Goal: Task Accomplishment & Management: Manage account settings

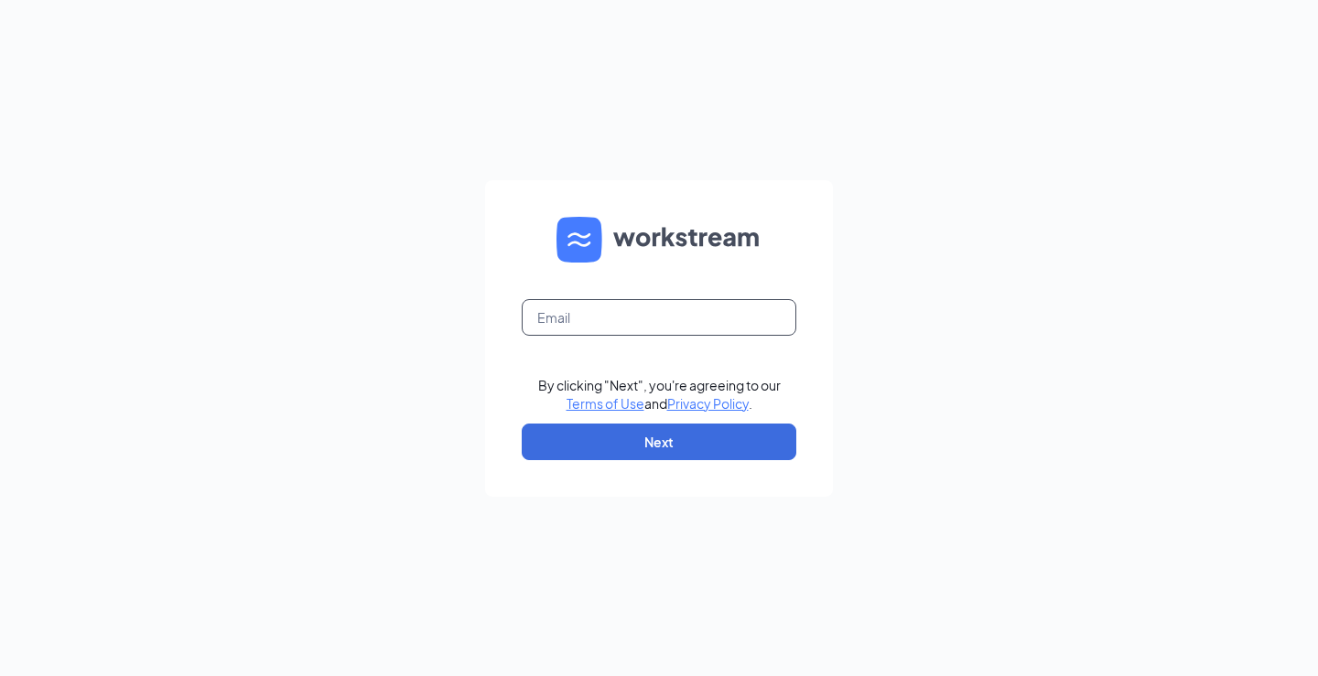
click at [681, 315] on input "text" at bounding box center [659, 317] width 275 height 37
type input "[EMAIL_ADDRESS][DOMAIN_NAME]"
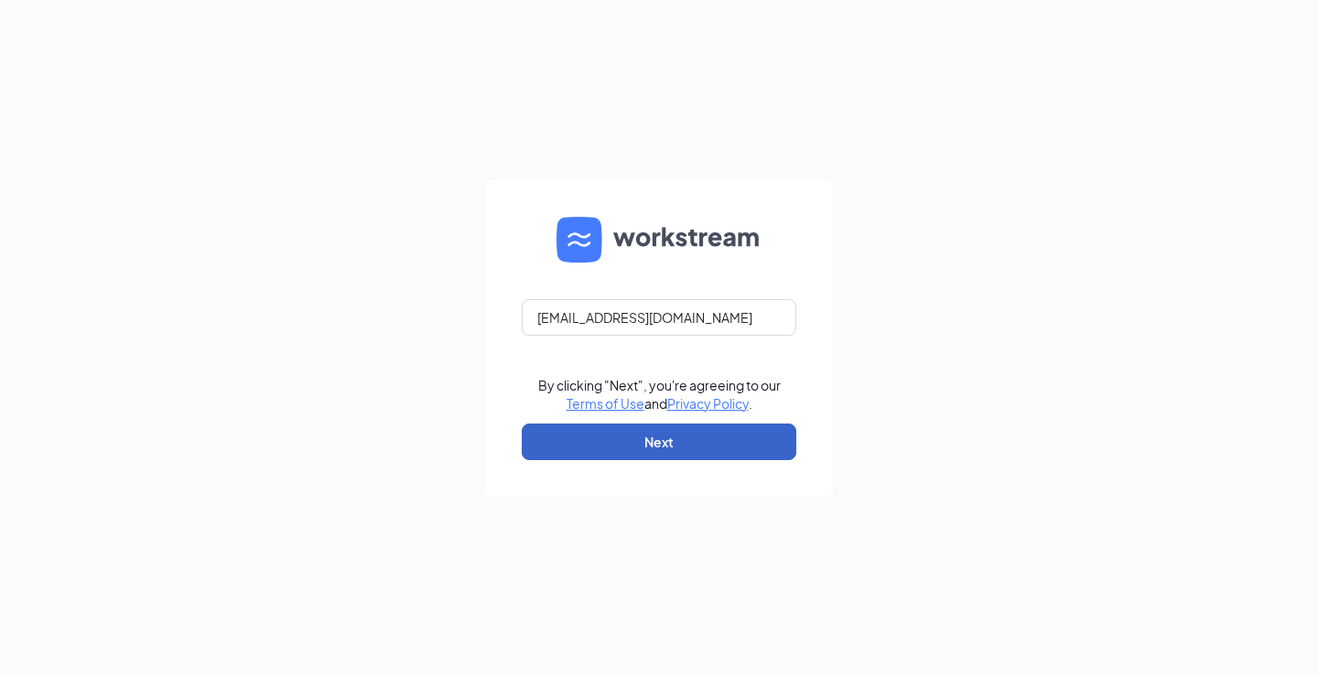
click at [684, 447] on button "Next" at bounding box center [659, 442] width 275 height 37
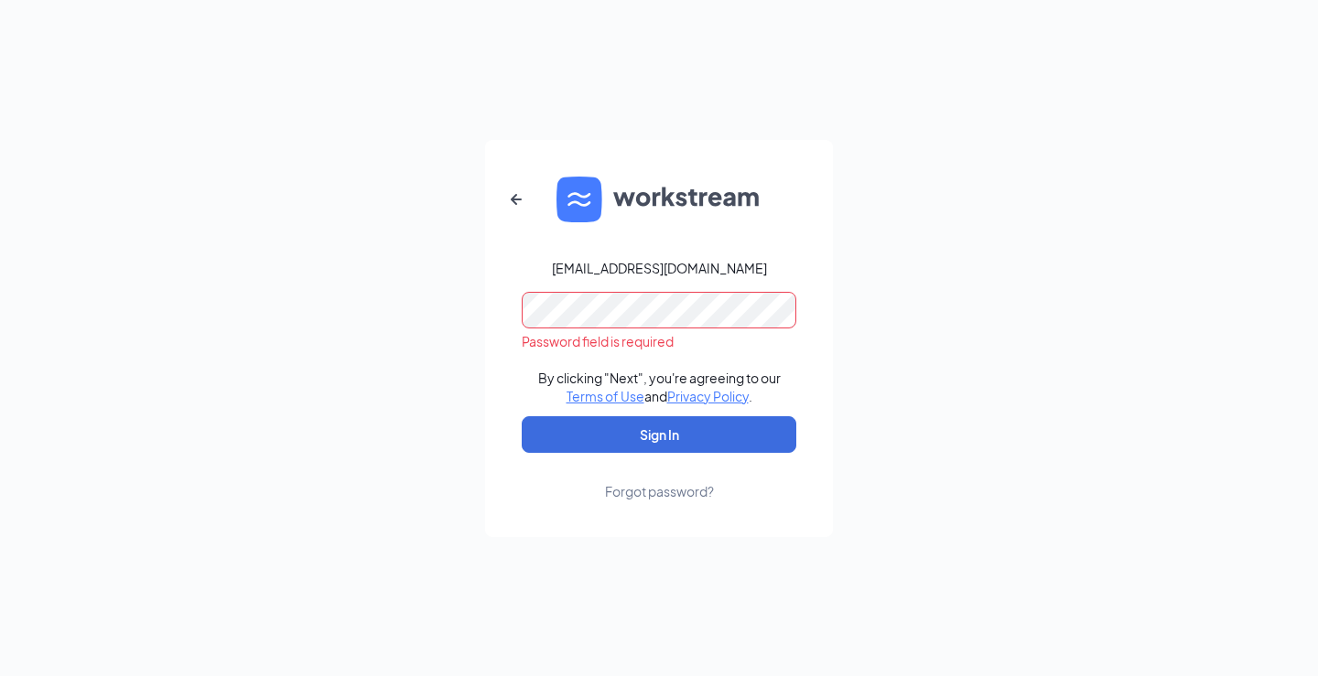
click at [644, 488] on div "Forgot password?" at bounding box center [659, 491] width 109 height 18
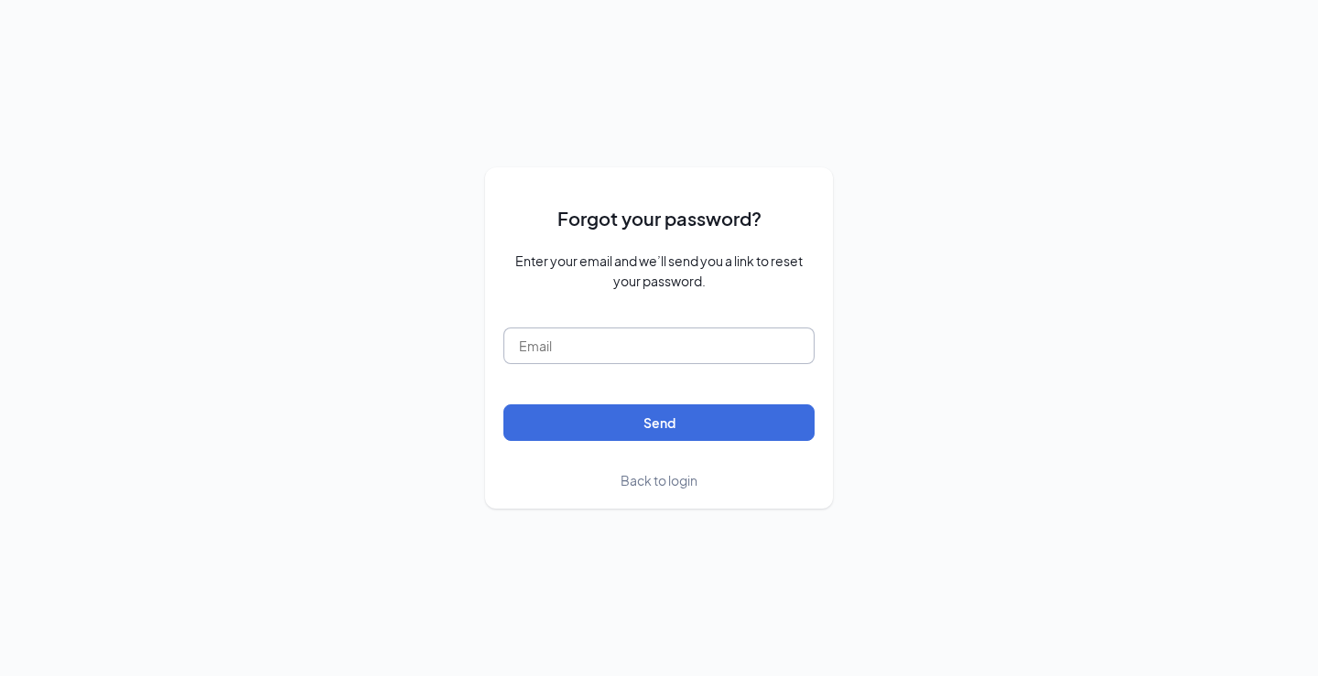
click at [589, 335] on input "text" at bounding box center [658, 346] width 311 height 37
type input "18414@shburgerking.net"
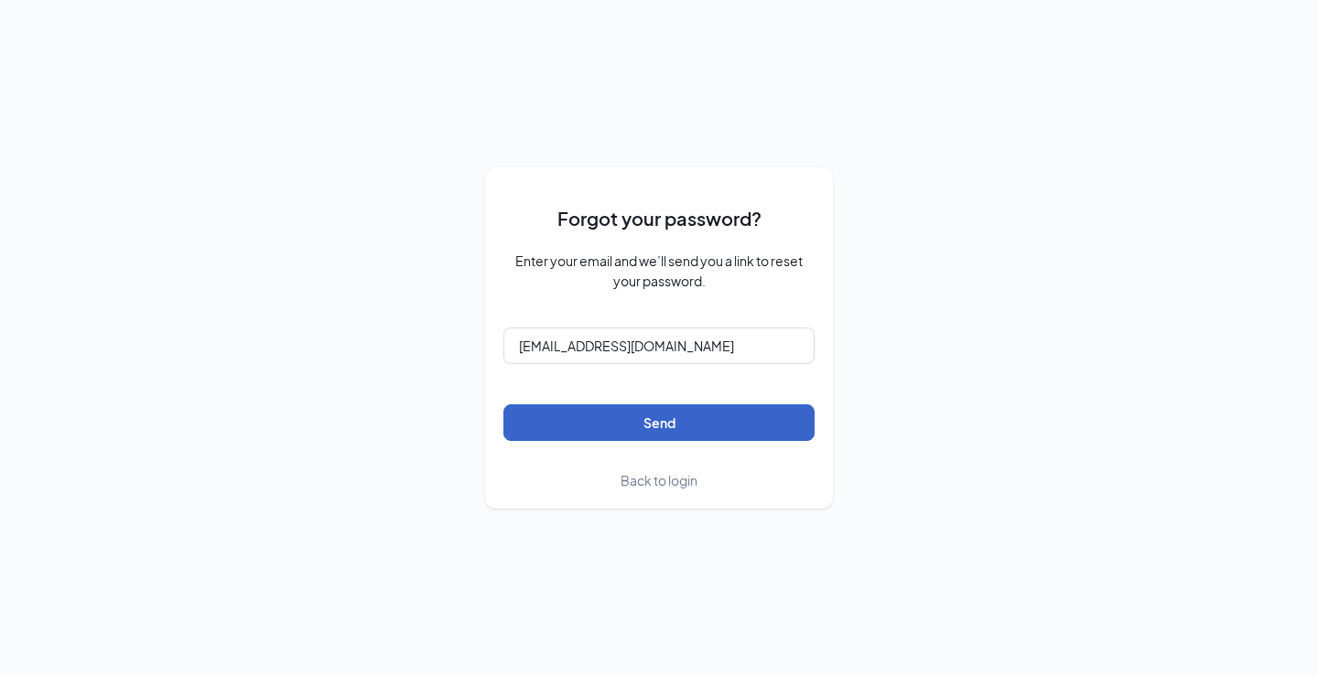
click at [618, 427] on button "Send" at bounding box center [658, 422] width 311 height 37
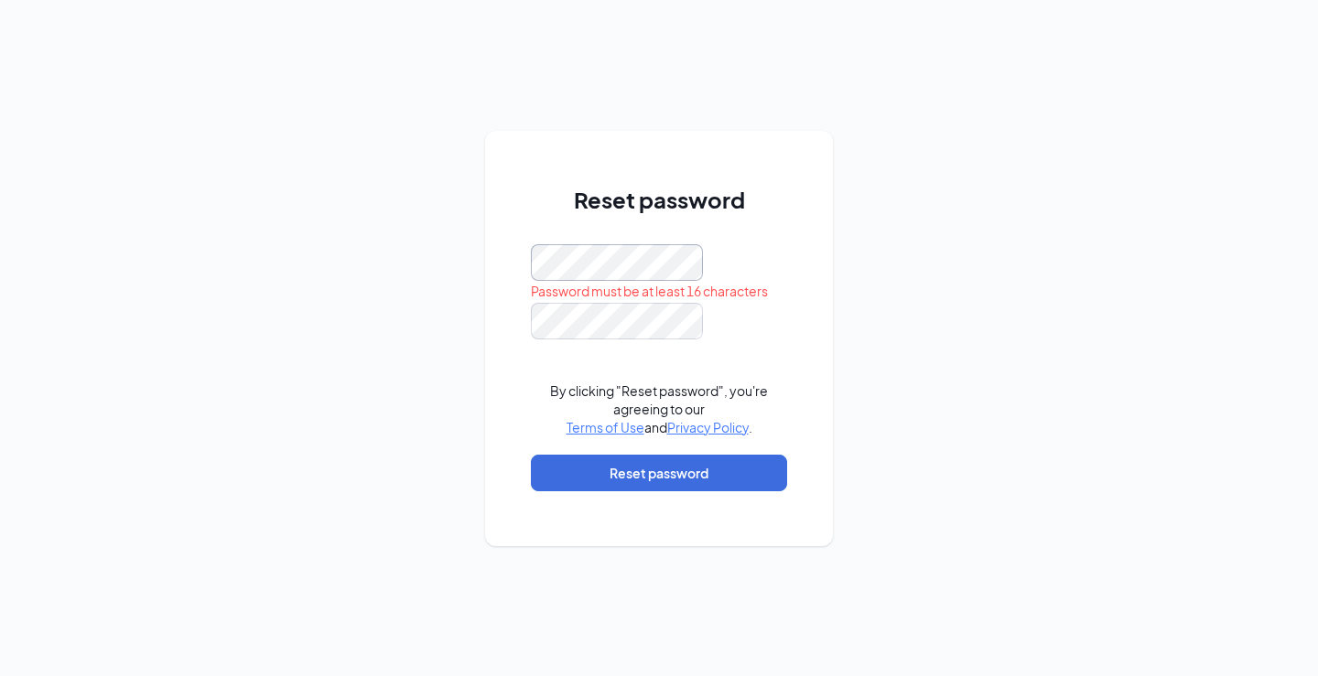
click at [527, 277] on div "Reset password Password must be at least 16 characters By clicking "Reset passw…" at bounding box center [659, 338] width 348 height 415
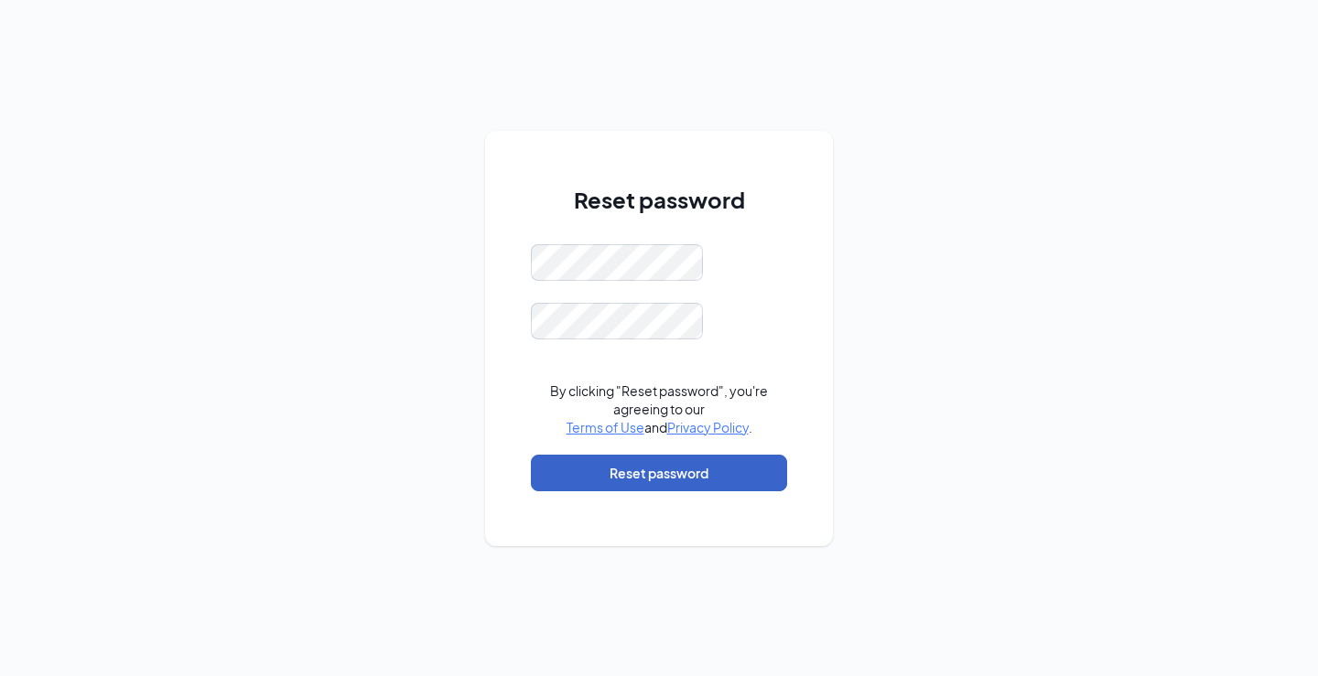
click at [712, 480] on button "Reset password" at bounding box center [659, 473] width 256 height 37
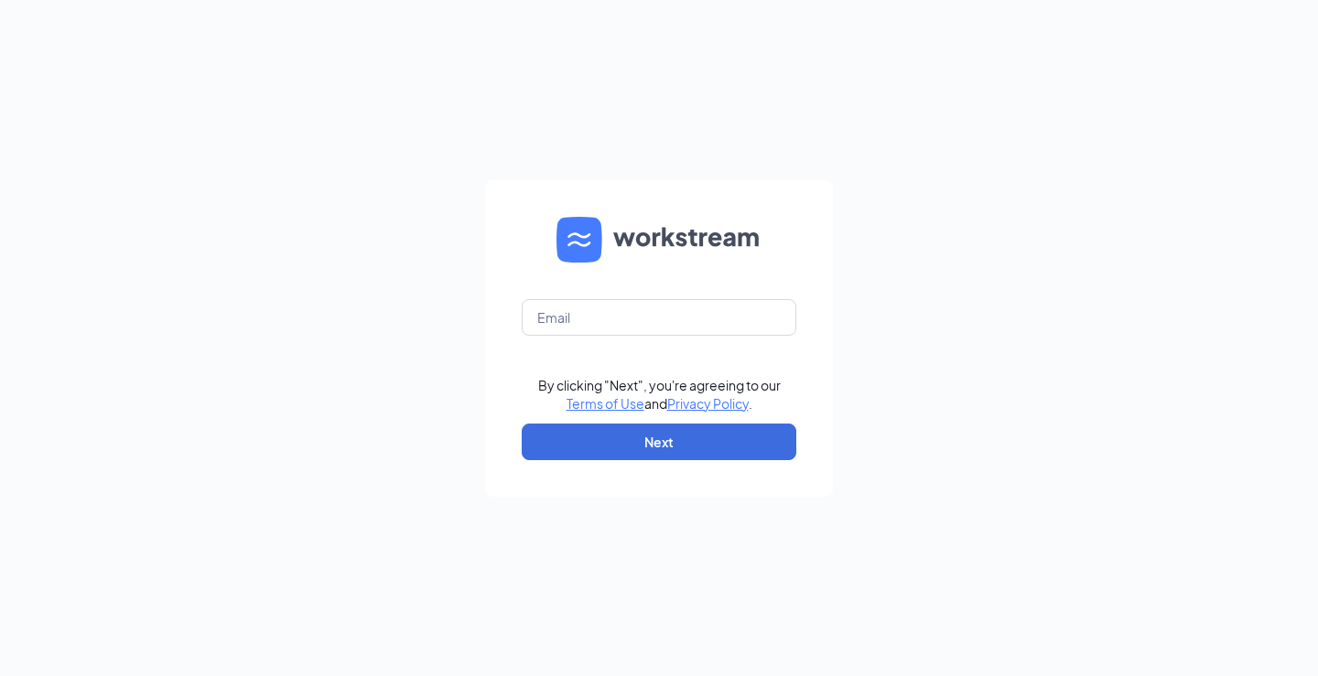
click at [634, 343] on form "By clicking "Next", you're agreeing to our Terms of Use and Privacy Policy . Ne…" at bounding box center [659, 338] width 348 height 317
click at [630, 320] on input "text" at bounding box center [659, 317] width 275 height 37
type input "[EMAIL_ADDRESS][DOMAIN_NAME]"
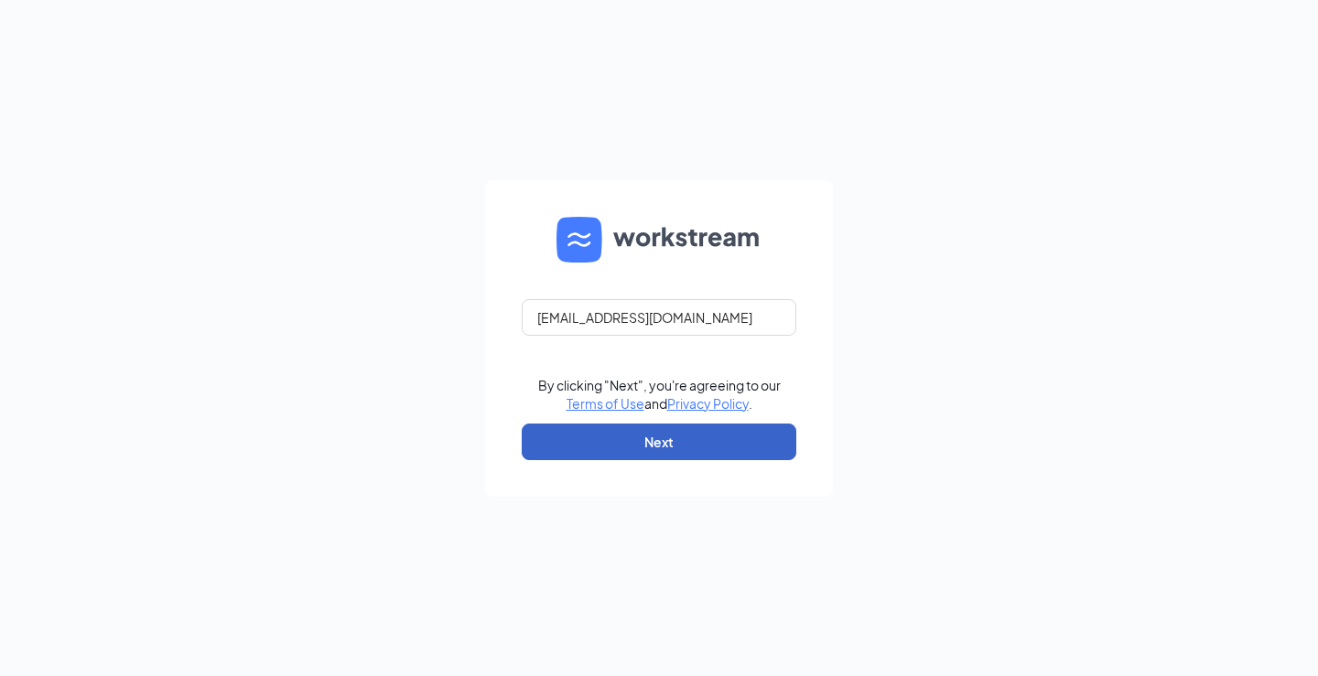
click at [729, 428] on button "Next" at bounding box center [659, 442] width 275 height 37
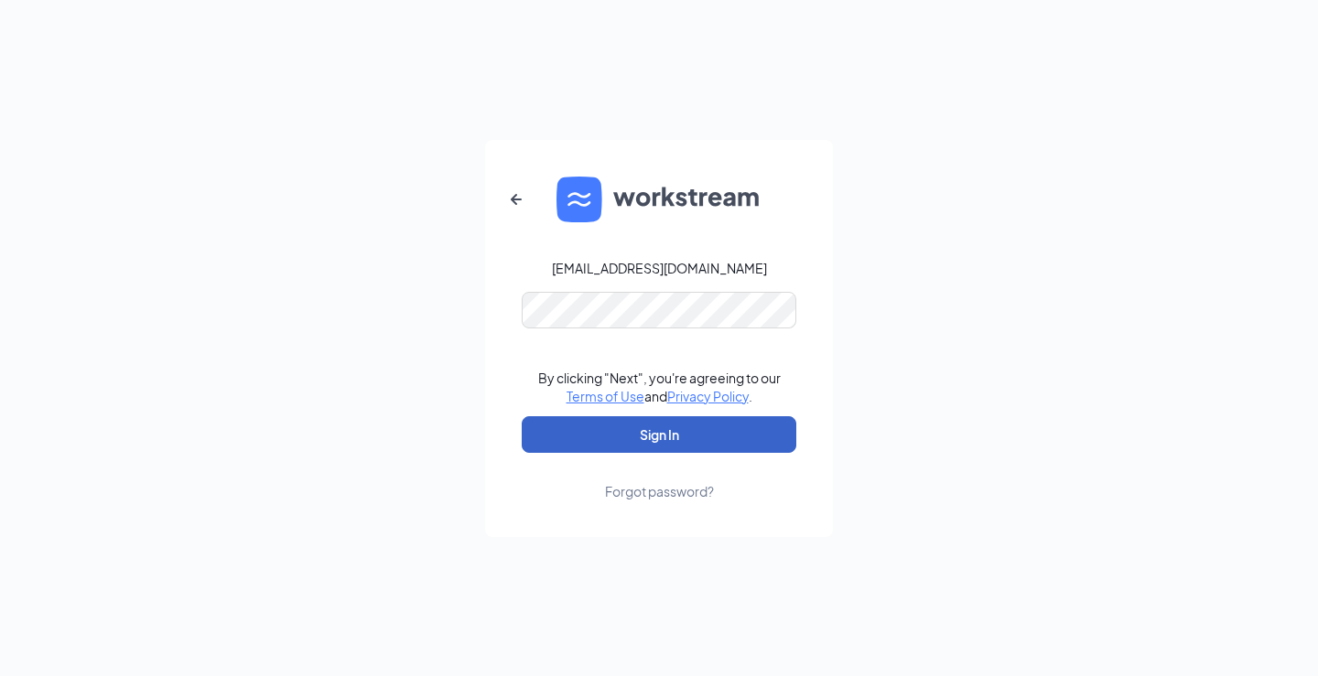
click at [690, 416] on button "Sign In" at bounding box center [659, 434] width 275 height 37
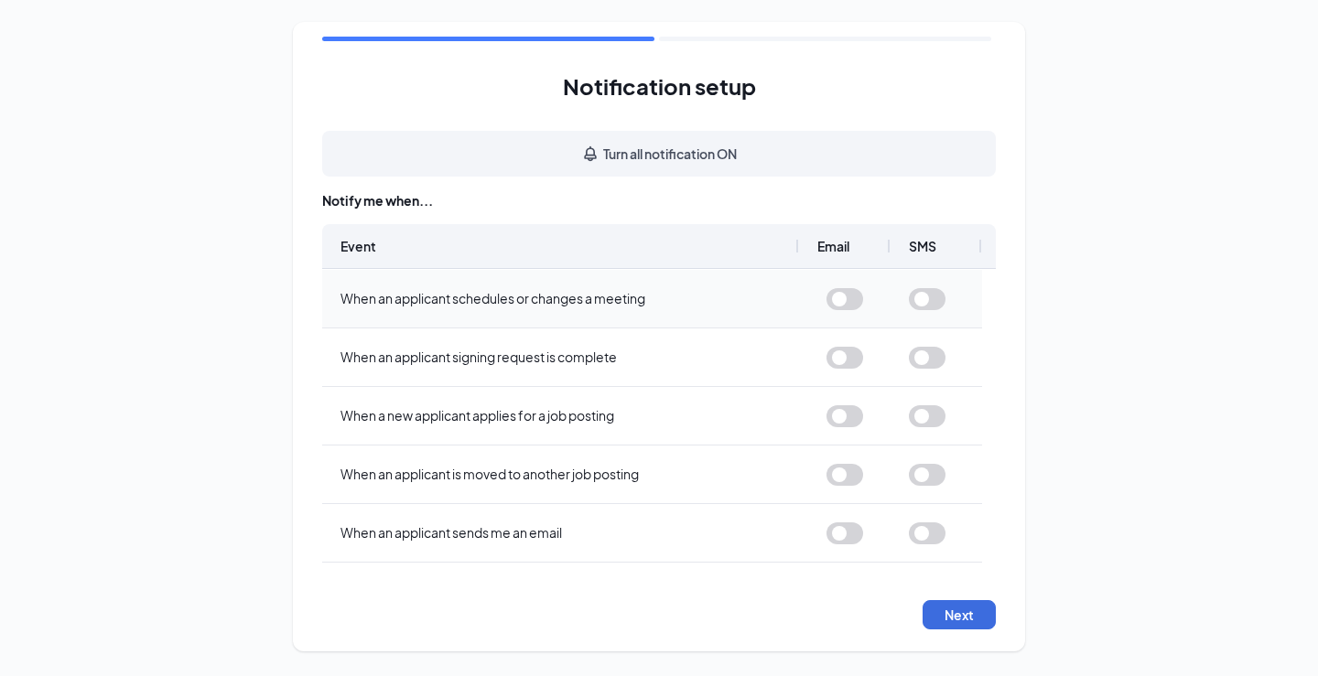
click at [848, 301] on button "button" at bounding box center [844, 299] width 37 height 22
click at [849, 361] on button "button" at bounding box center [844, 358] width 37 height 22
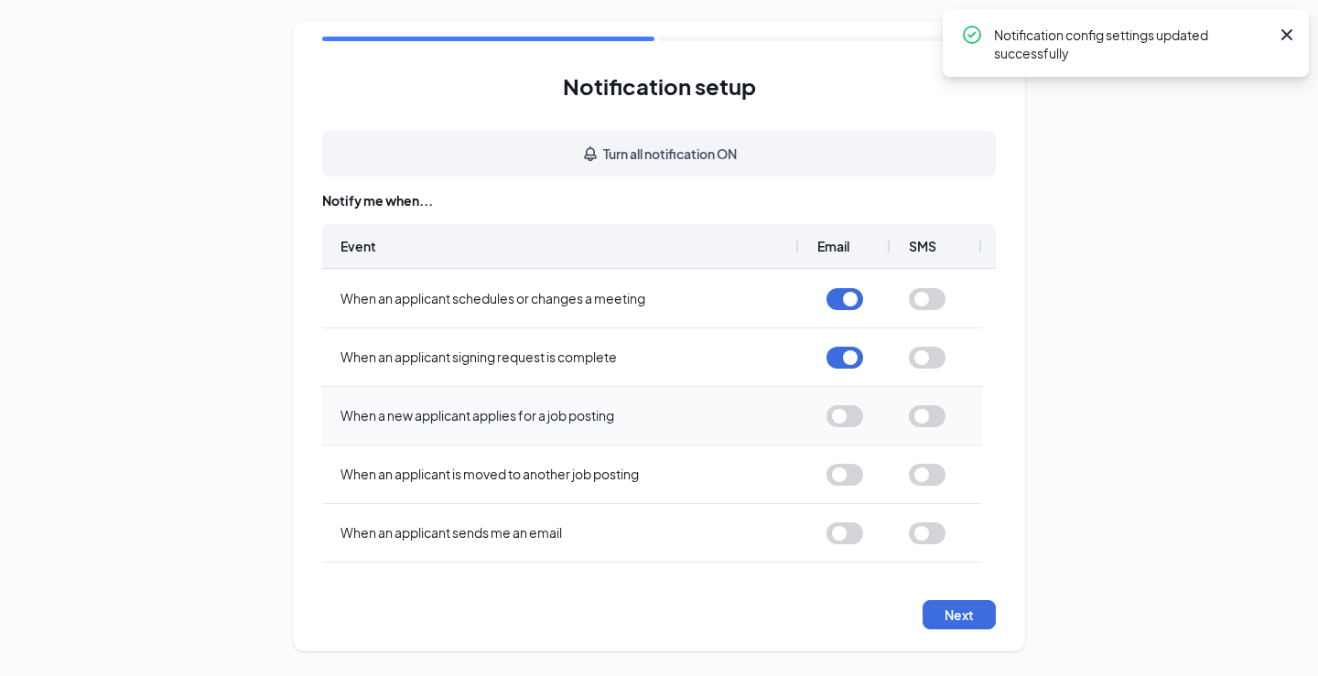
click at [844, 414] on button "button" at bounding box center [844, 416] width 37 height 22
click at [852, 543] on button "button" at bounding box center [844, 533] width 37 height 22
click at [977, 611] on button "Next" at bounding box center [958, 614] width 73 height 29
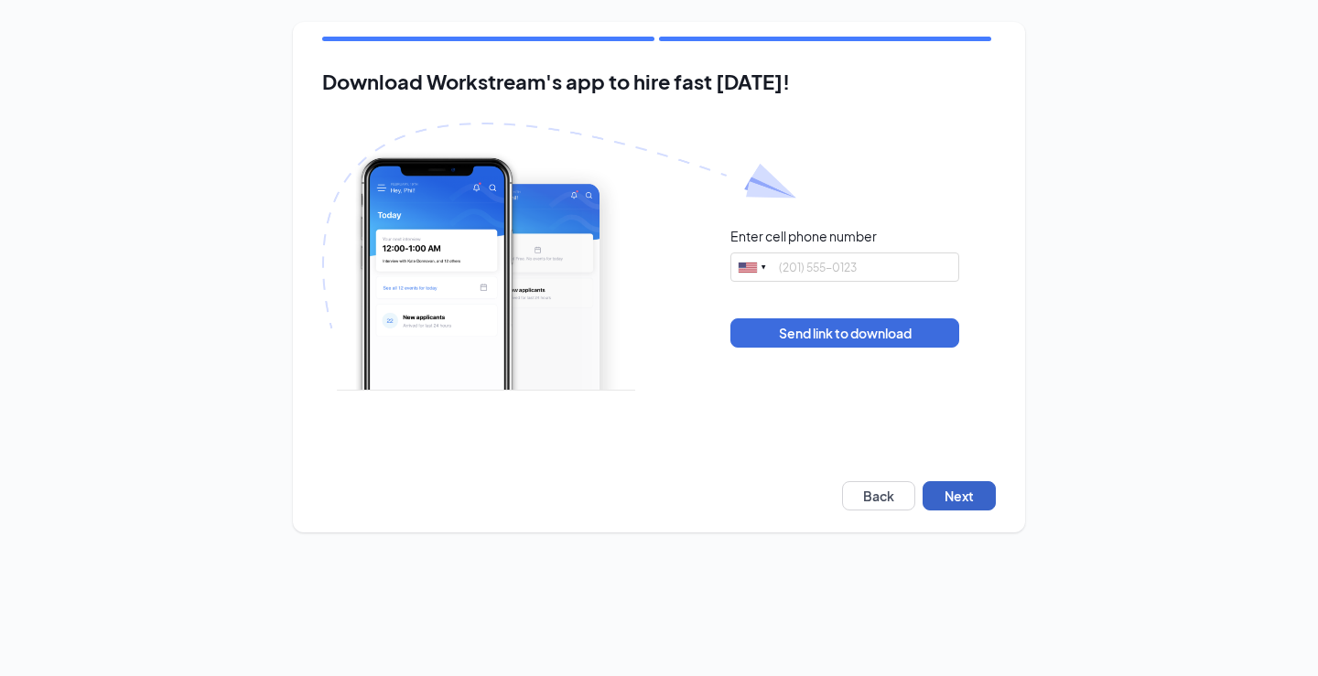
click at [953, 491] on button "Next" at bounding box center [958, 495] width 73 height 29
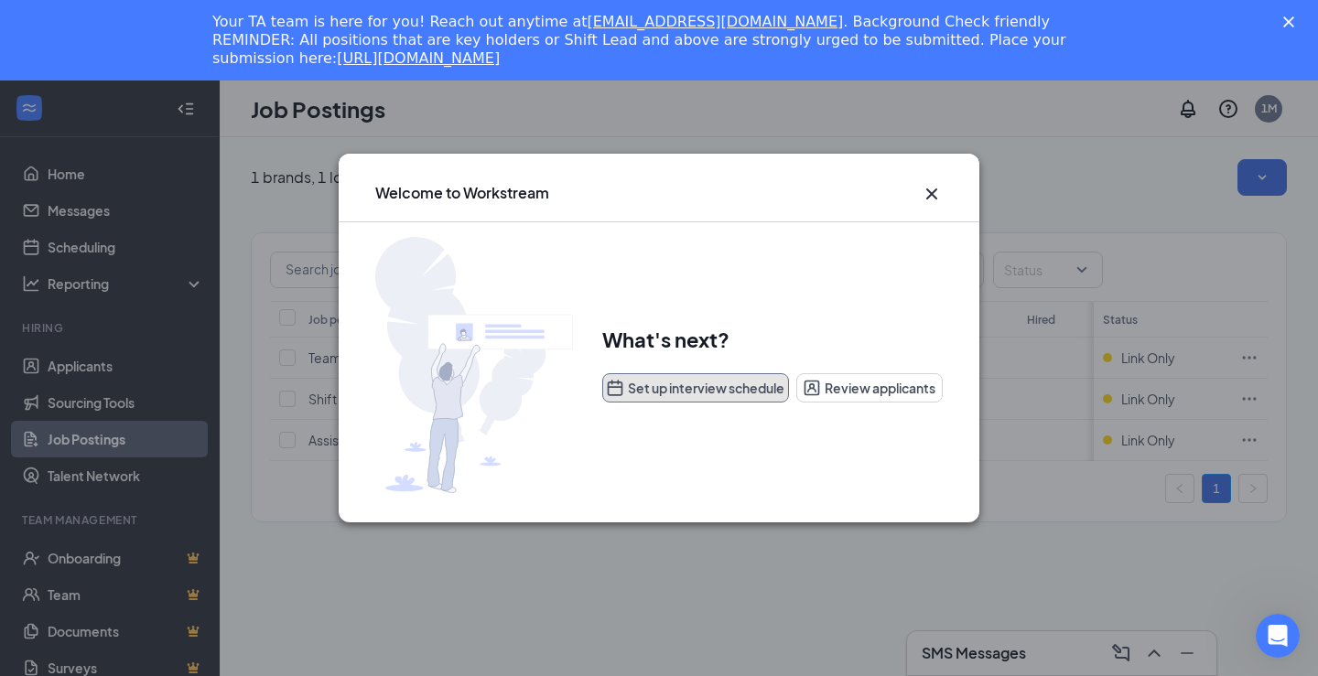
click at [657, 377] on button "Set up interview schedule" at bounding box center [695, 387] width 187 height 29
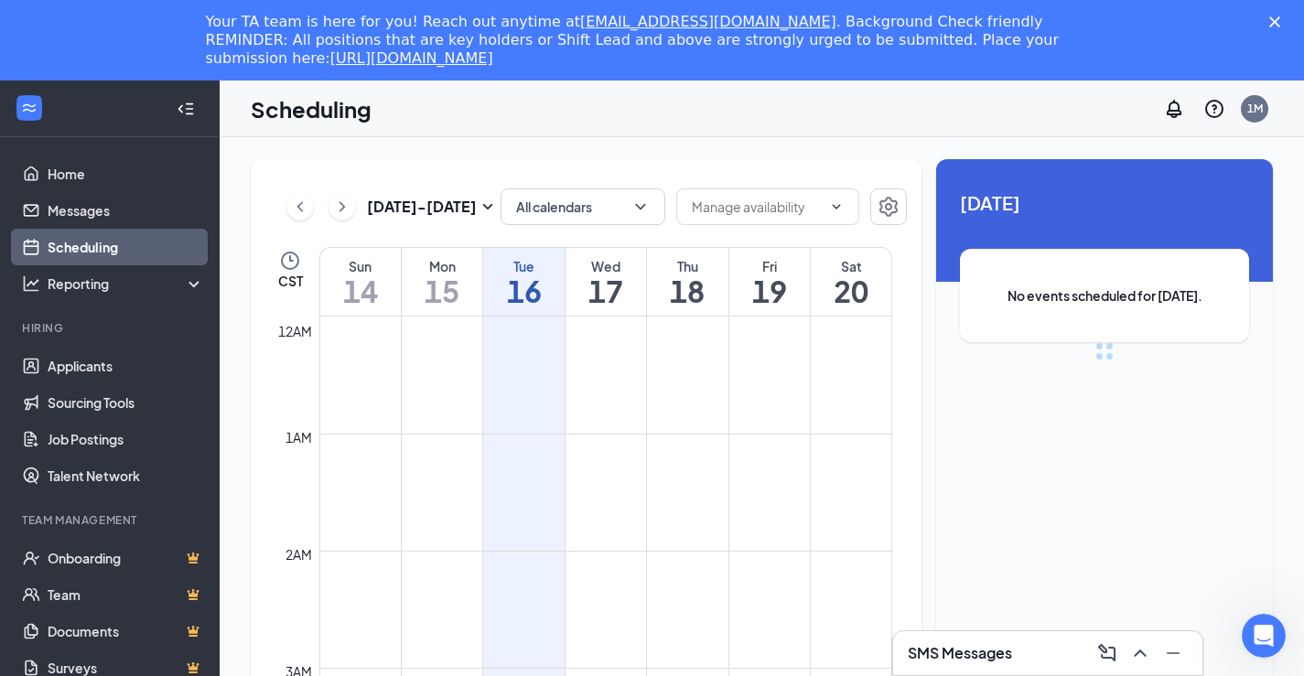
scroll to position [899, 0]
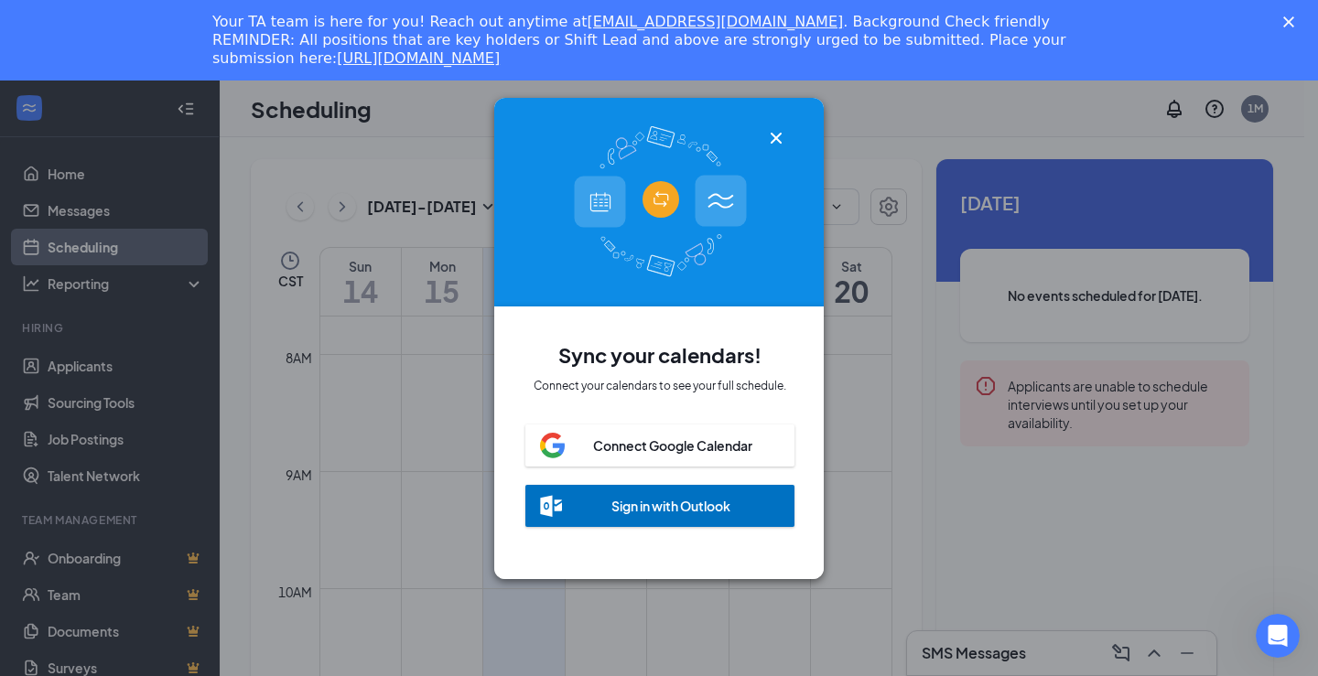
click at [780, 129] on icon "Cross" at bounding box center [776, 138] width 22 height 22
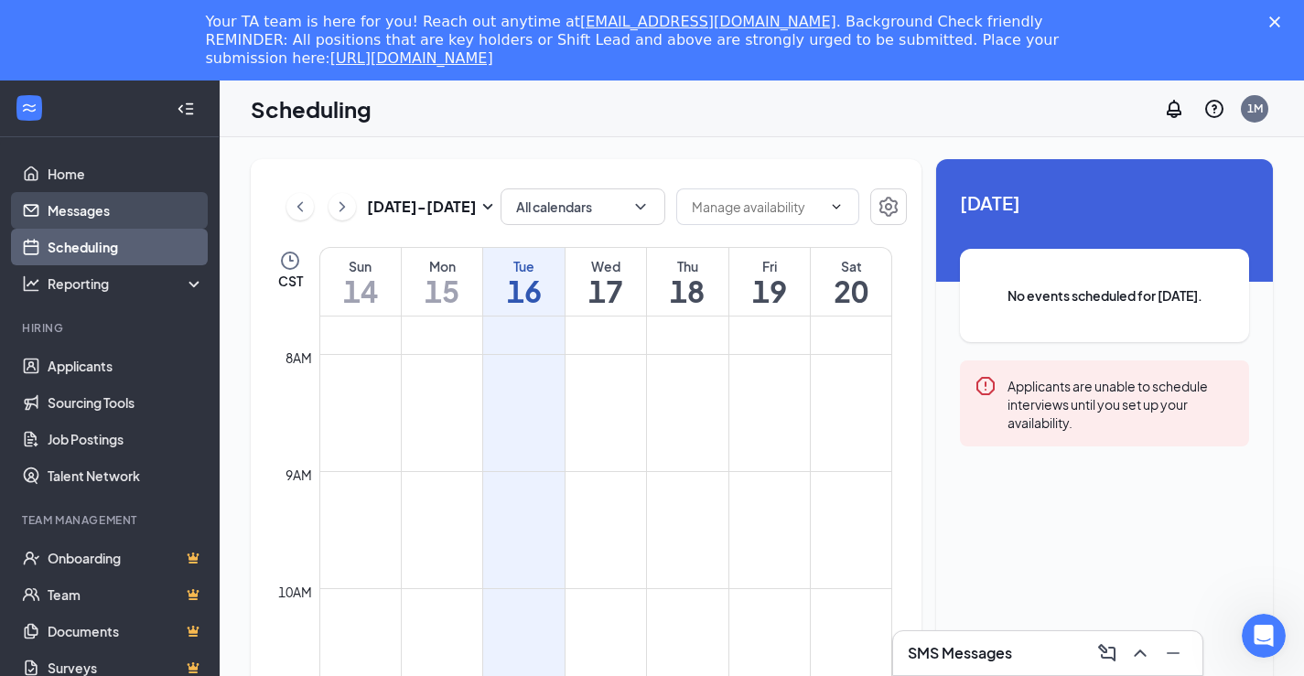
click at [124, 211] on link "Messages" at bounding box center [126, 210] width 156 height 37
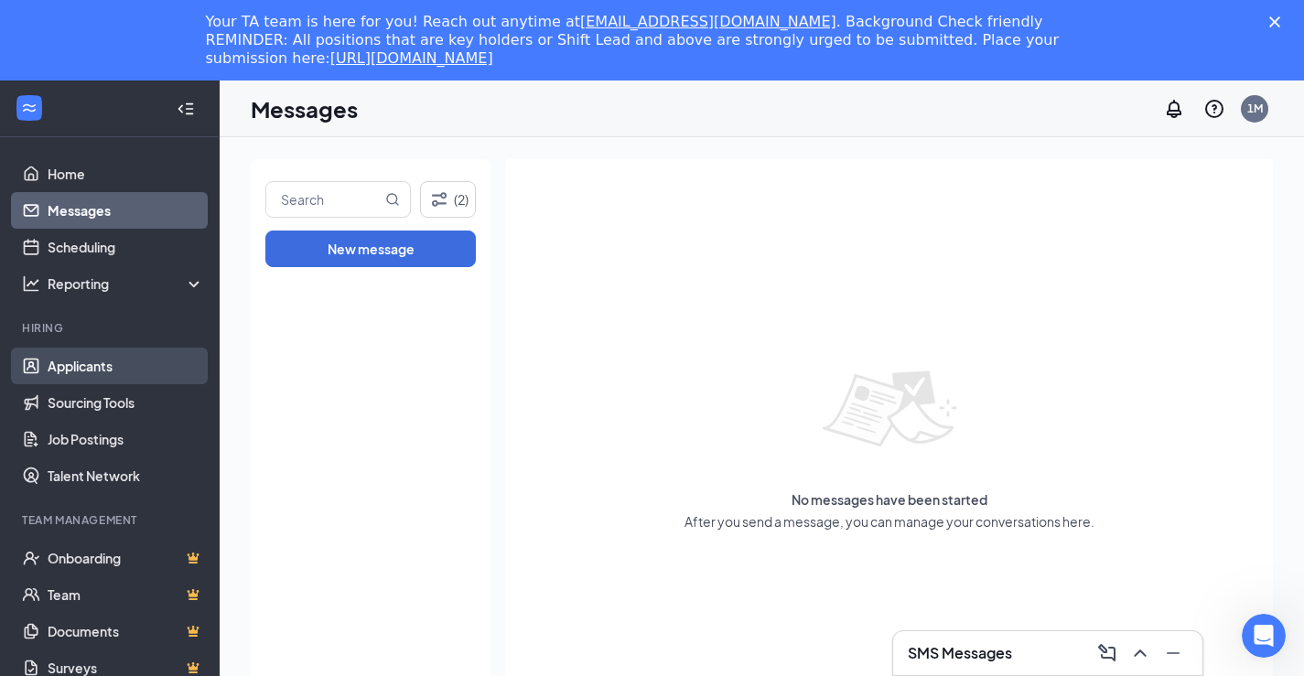
click at [114, 366] on link "Applicants" at bounding box center [126, 366] width 156 height 37
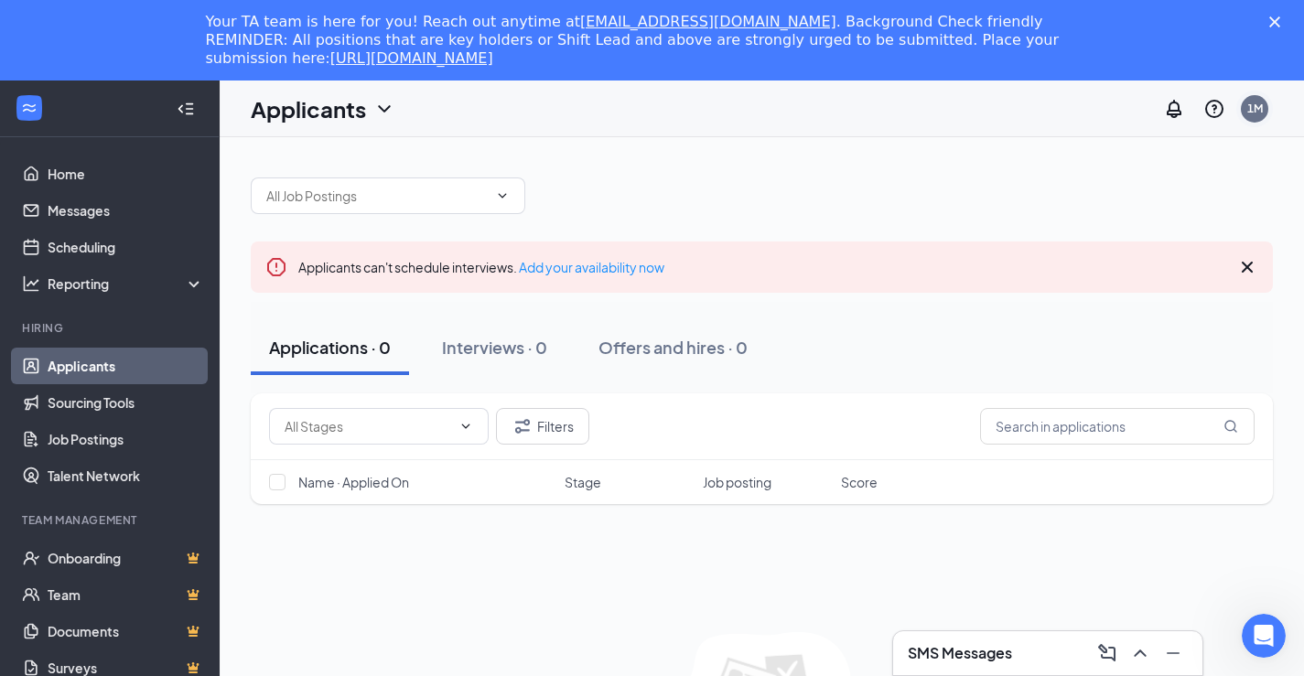
click at [1254, 114] on div "1M" at bounding box center [1255, 109] width 16 height 16
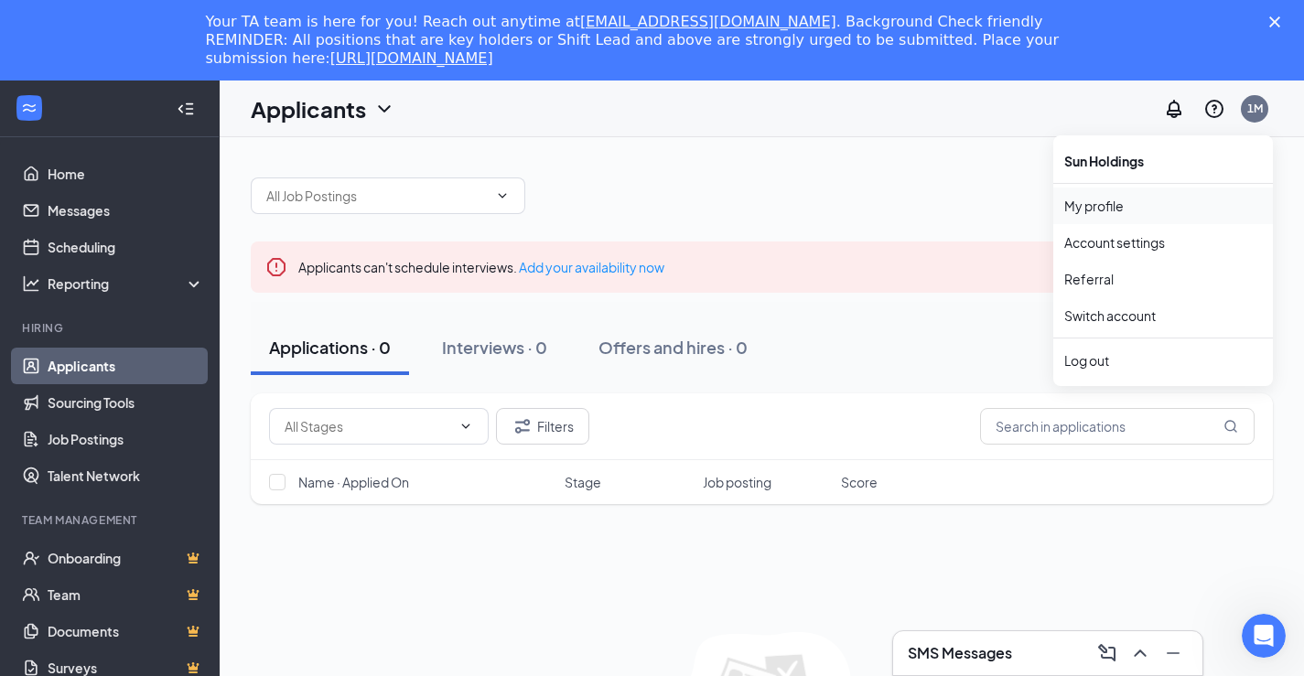
click at [1094, 210] on link "My profile" at bounding box center [1163, 206] width 198 height 18
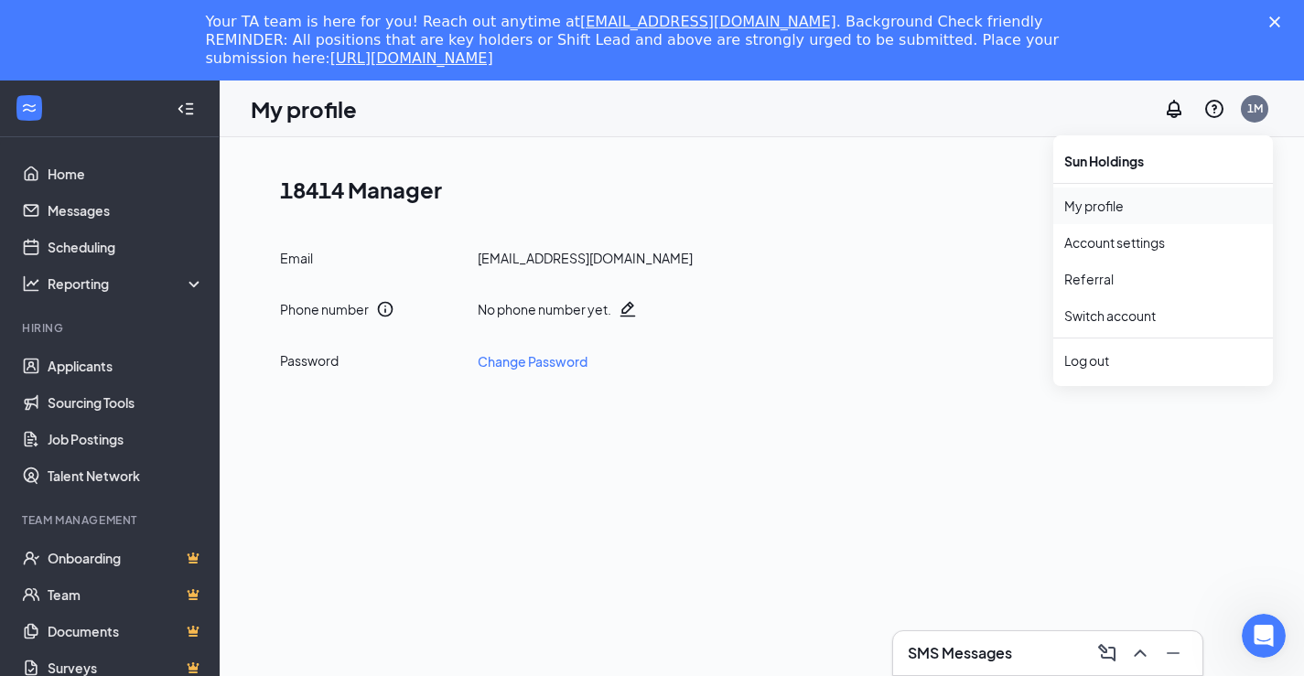
click at [1098, 215] on link "My profile" at bounding box center [1163, 206] width 198 height 18
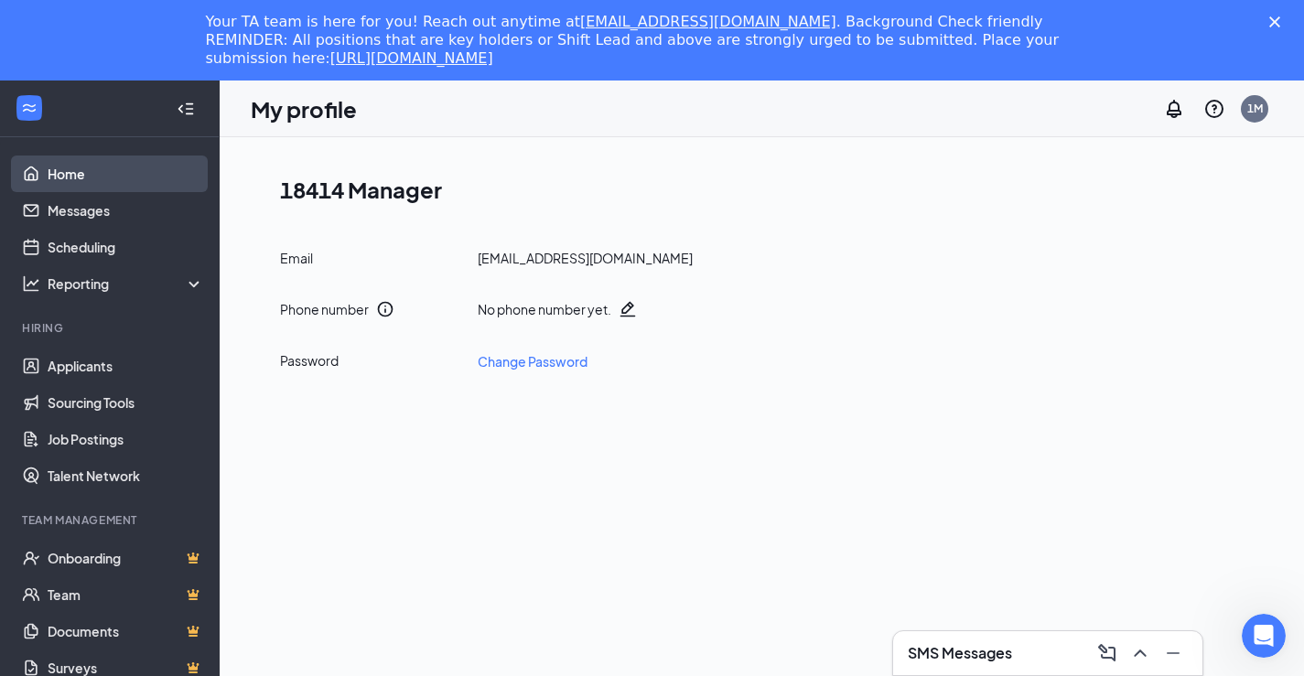
click at [104, 183] on link "Home" at bounding box center [126, 174] width 156 height 37
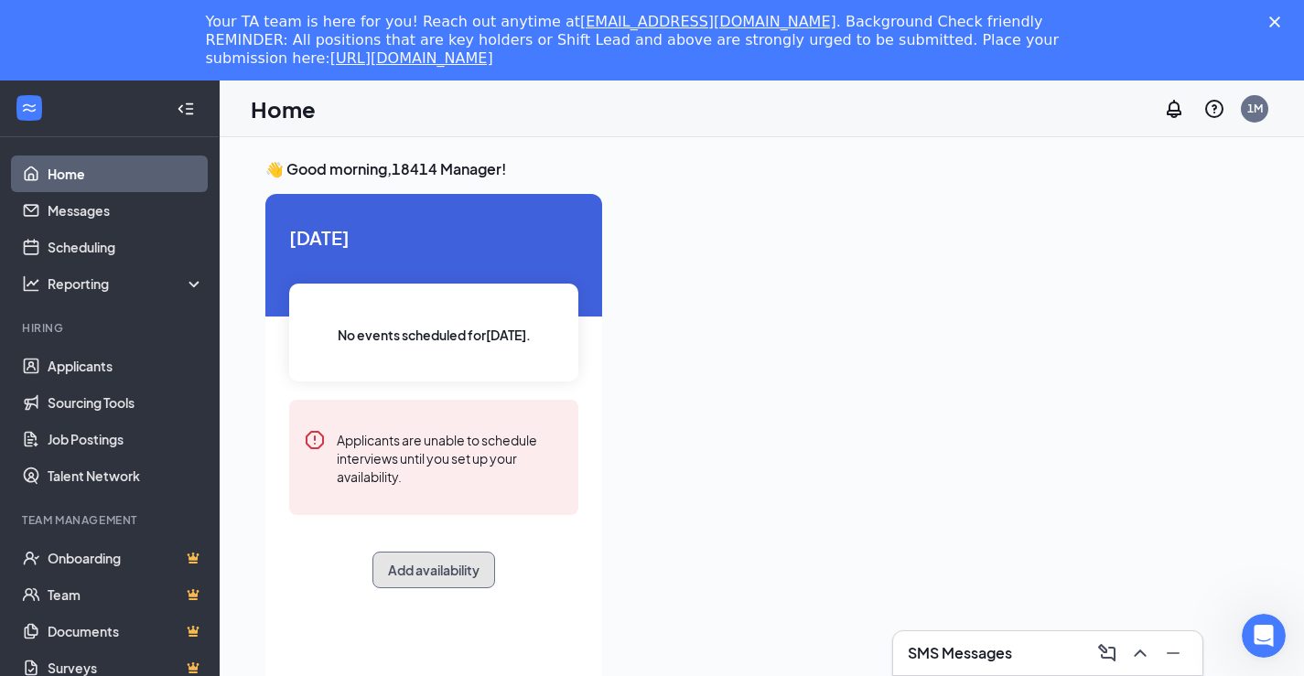
drag, startPoint x: 456, startPoint y: 572, endPoint x: 685, endPoint y: 599, distance: 231.3
click at [456, 571] on button "Add availability" at bounding box center [433, 570] width 123 height 37
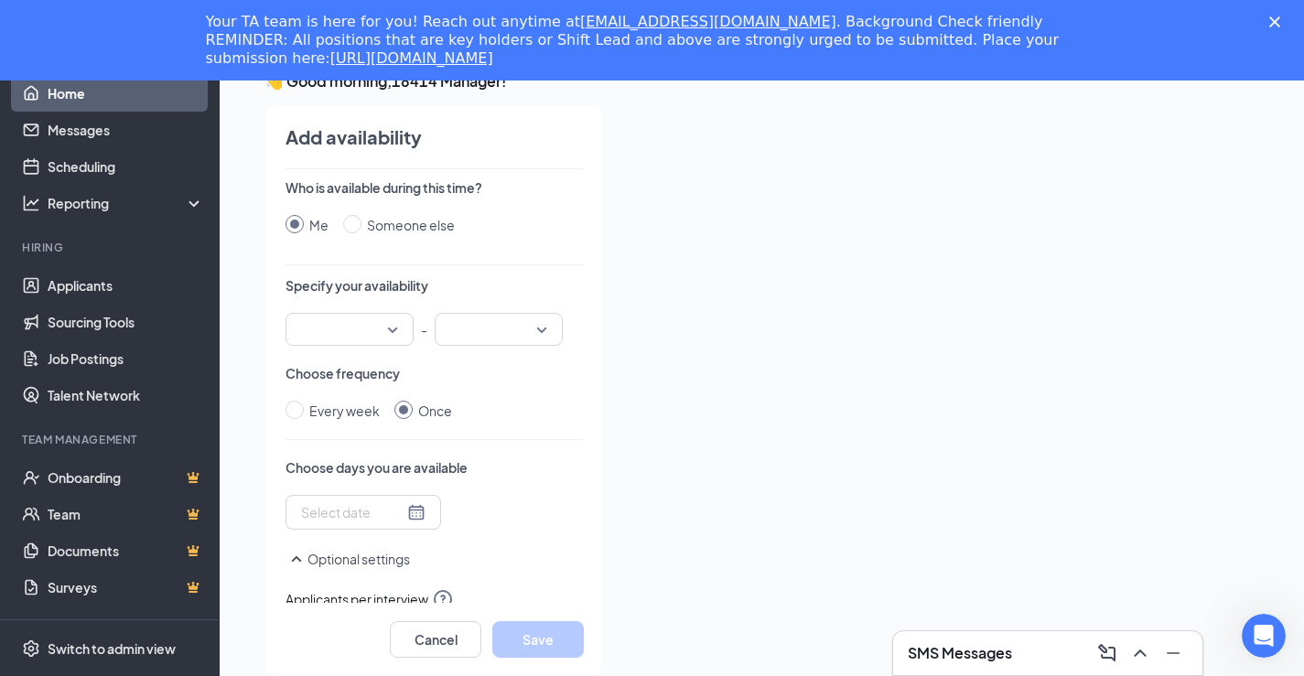
scroll to position [92, 0]
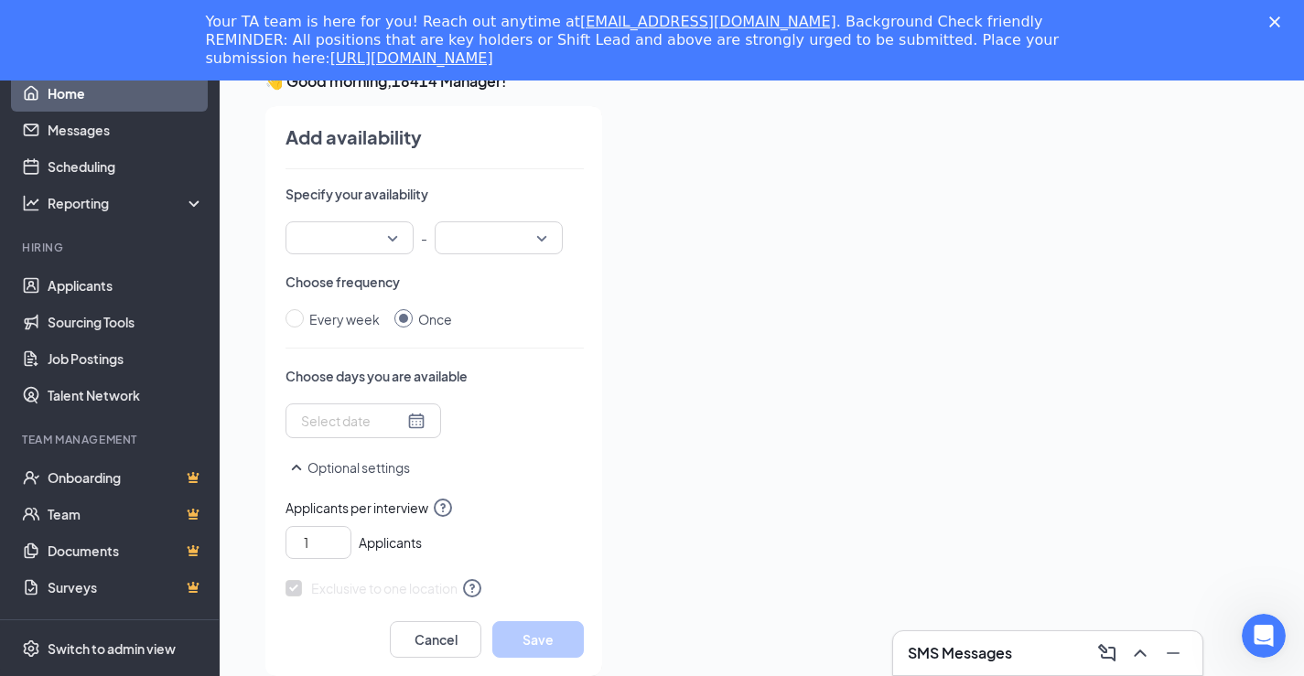
click at [373, 240] on input "search" at bounding box center [342, 237] width 93 height 31
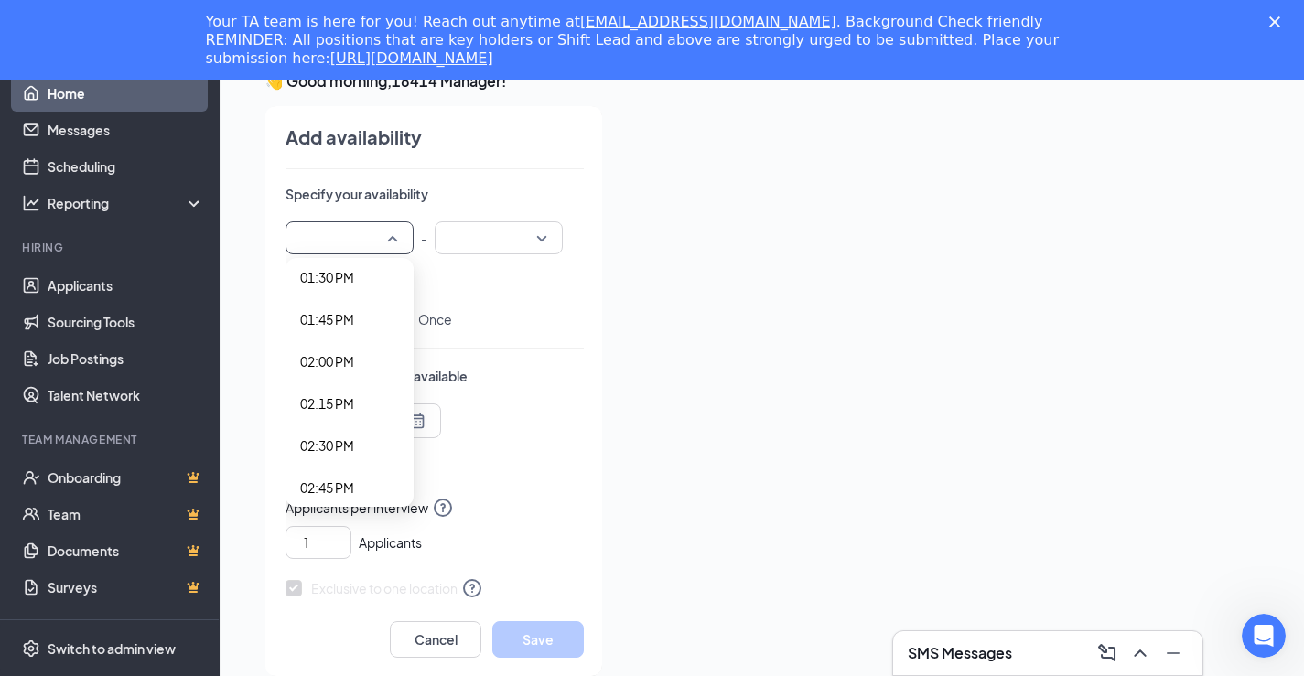
scroll to position [2379, 0]
click at [349, 273] on span "02:00 PM" at bounding box center [327, 264] width 54 height 20
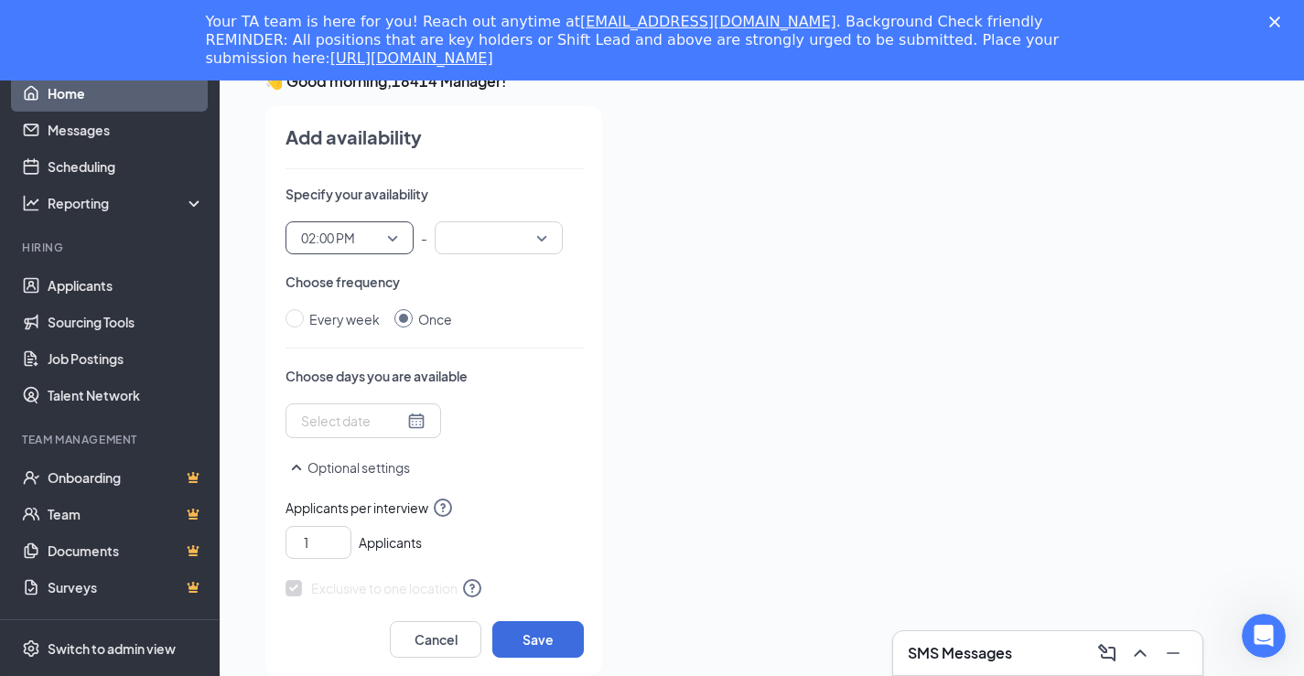
click at [524, 244] on input "search" at bounding box center [492, 237] width 93 height 31
click at [490, 372] on div "03:15 PM" at bounding box center [499, 383] width 128 height 42
click at [403, 417] on div at bounding box center [363, 421] width 124 height 20
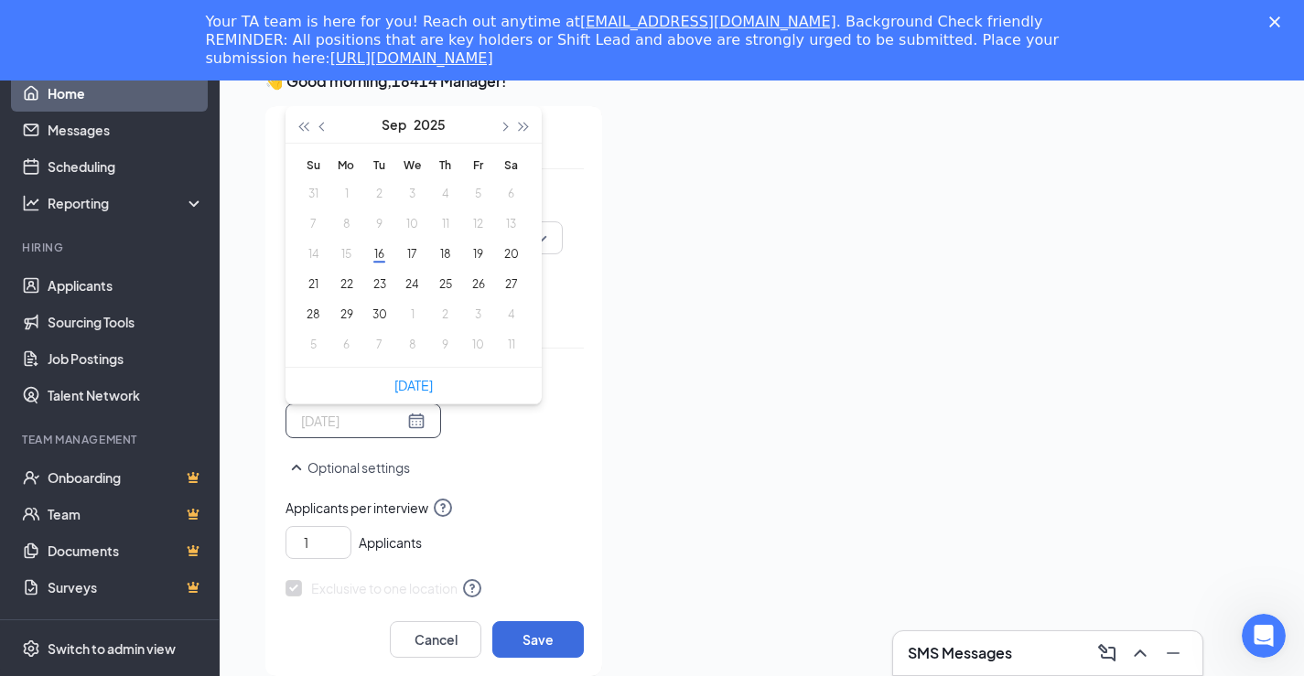
type input "[DATE]"
click at [370, 254] on button "16" at bounding box center [379, 253] width 34 height 19
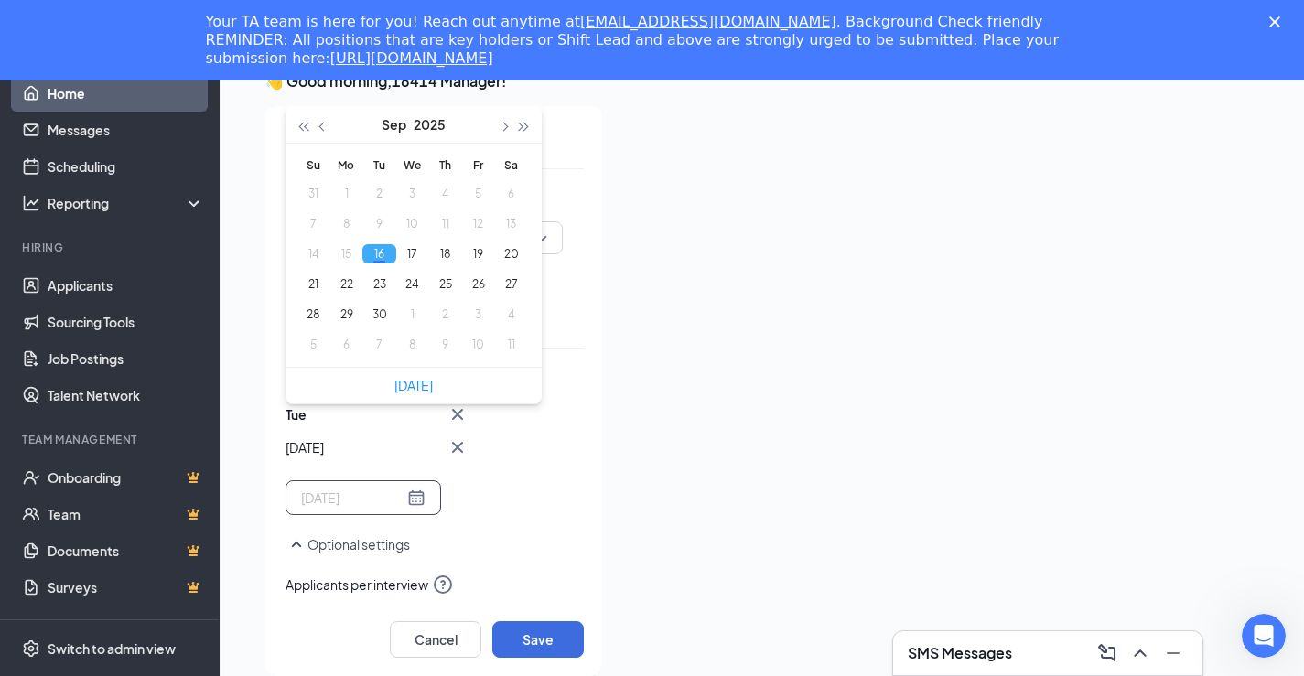
click at [375, 272] on td "23" at bounding box center [378, 284] width 33 height 30
click at [382, 308] on button "30" at bounding box center [379, 314] width 34 height 19
click at [379, 286] on button "23" at bounding box center [379, 284] width 34 height 19
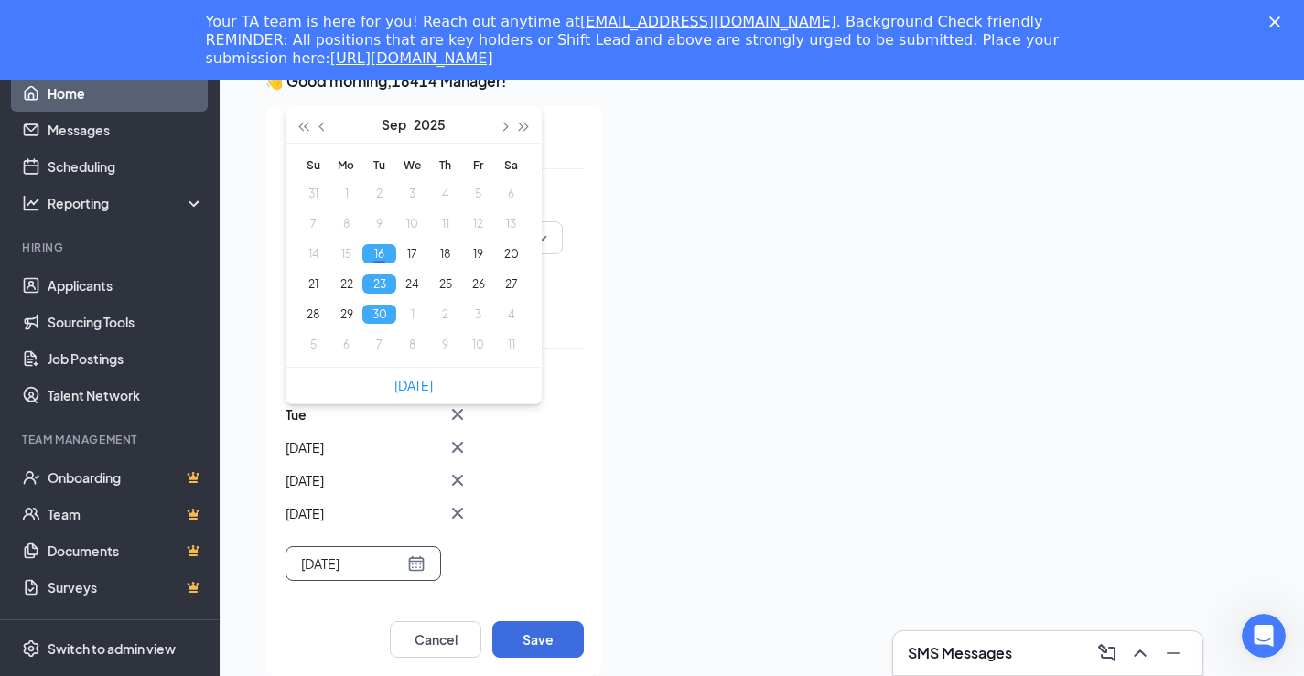
type input "[DATE]"
click at [635, 503] on div at bounding box center [937, 385] width 641 height 559
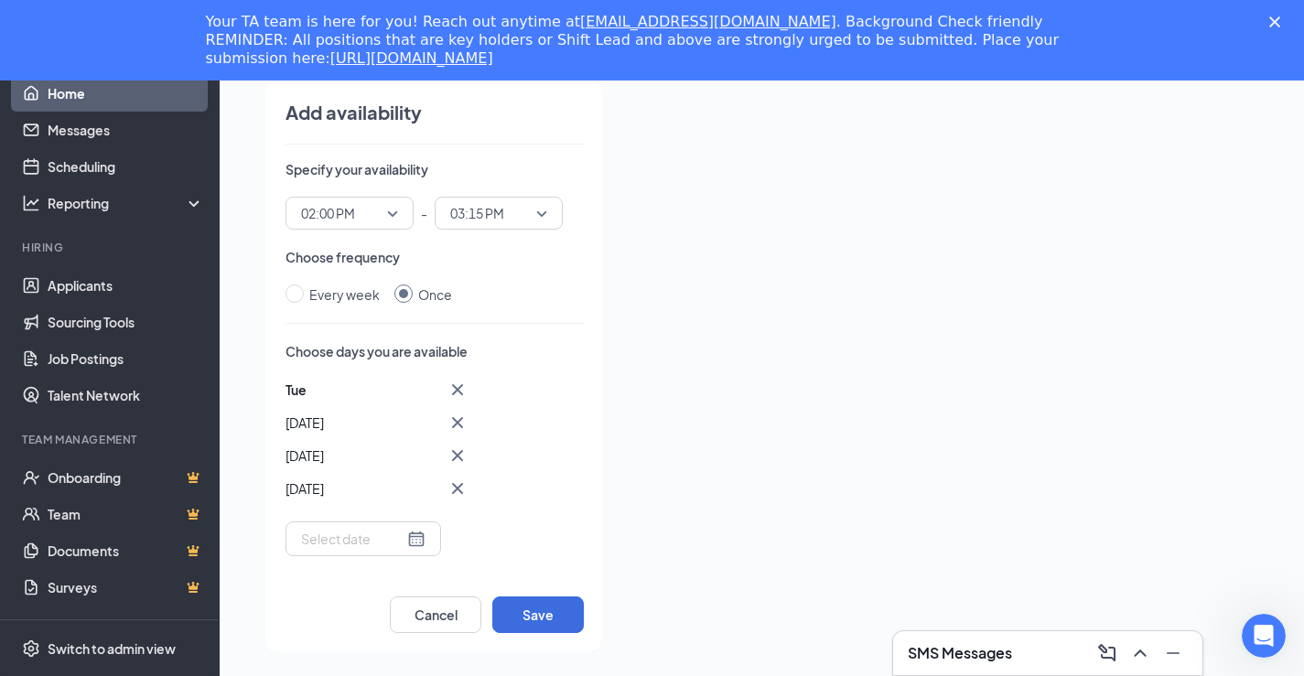
scroll to position [119, 0]
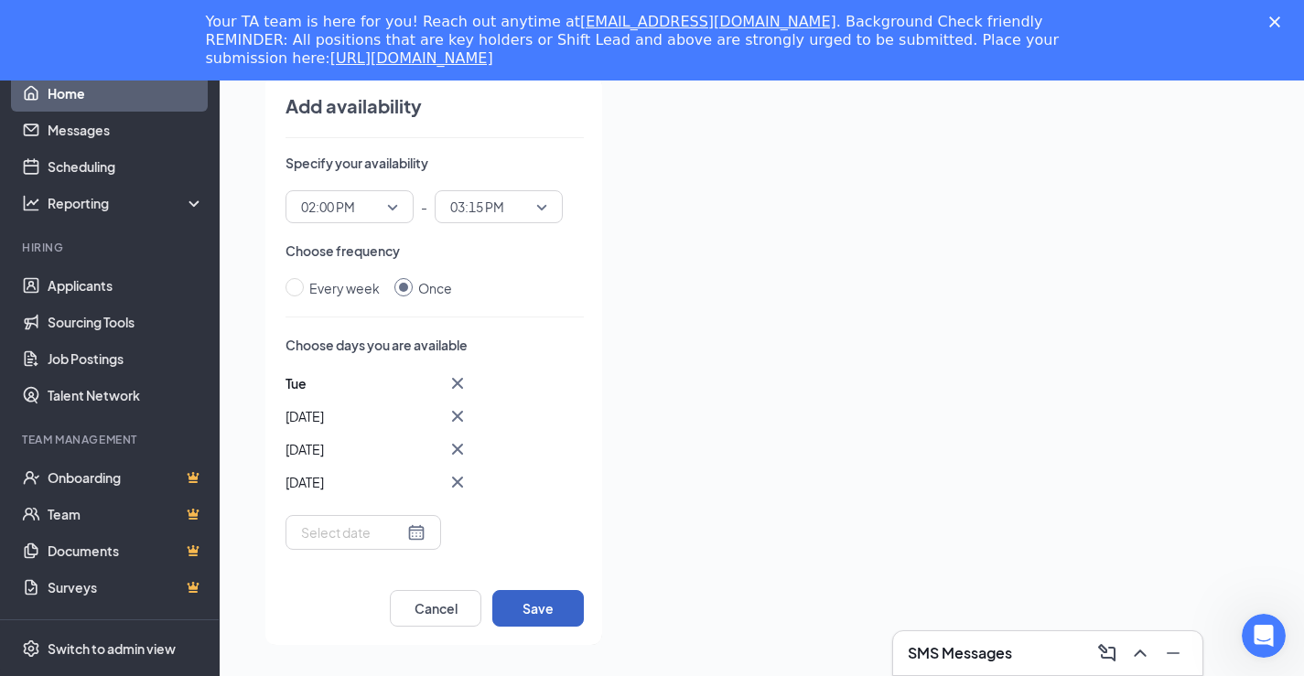
click at [535, 598] on button "Save" at bounding box center [538, 608] width 92 height 37
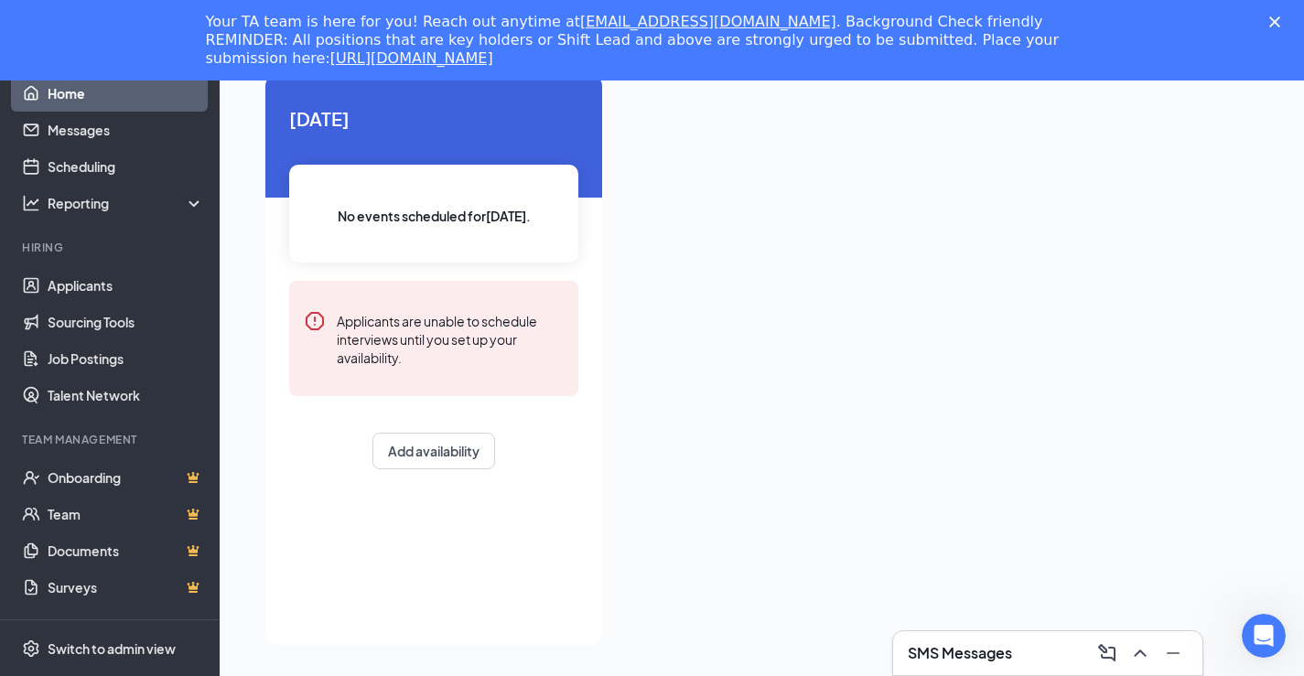
click at [146, 454] on li "Team Management Onboarding Team Documents Surveys" at bounding box center [109, 519] width 219 height 174
click at [140, 483] on link "Onboarding" at bounding box center [126, 477] width 156 height 37
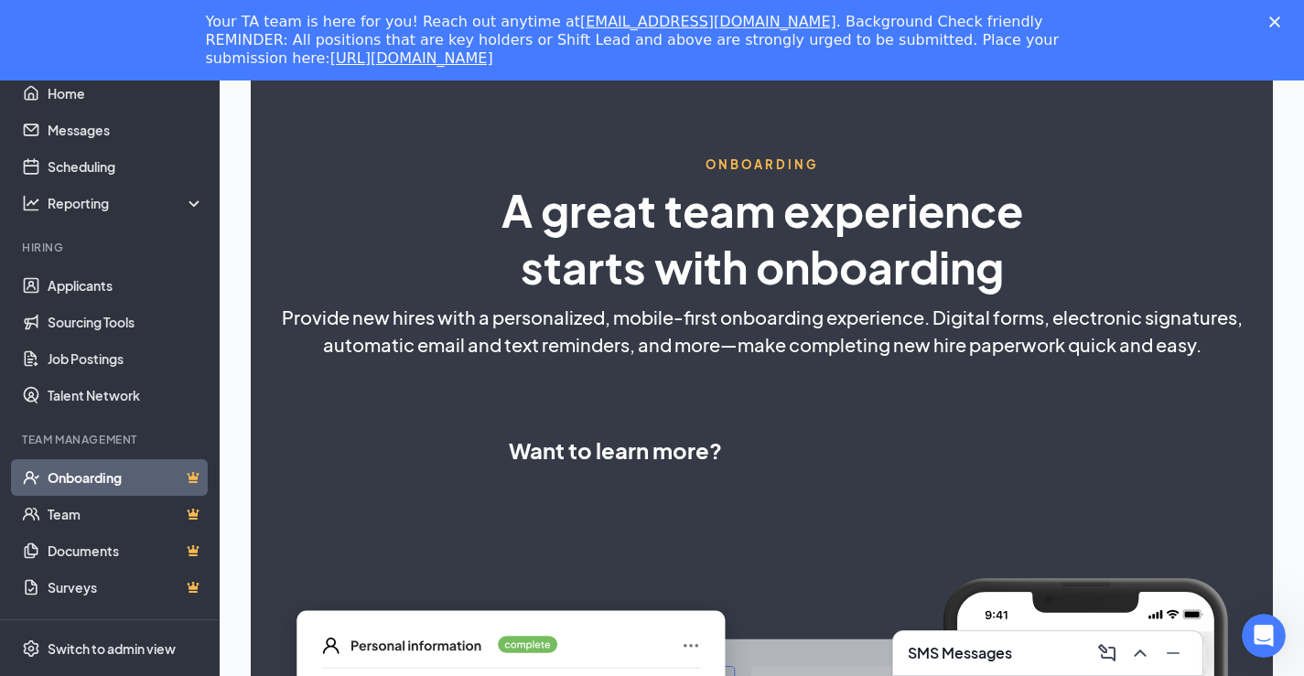
scroll to position [119, 0]
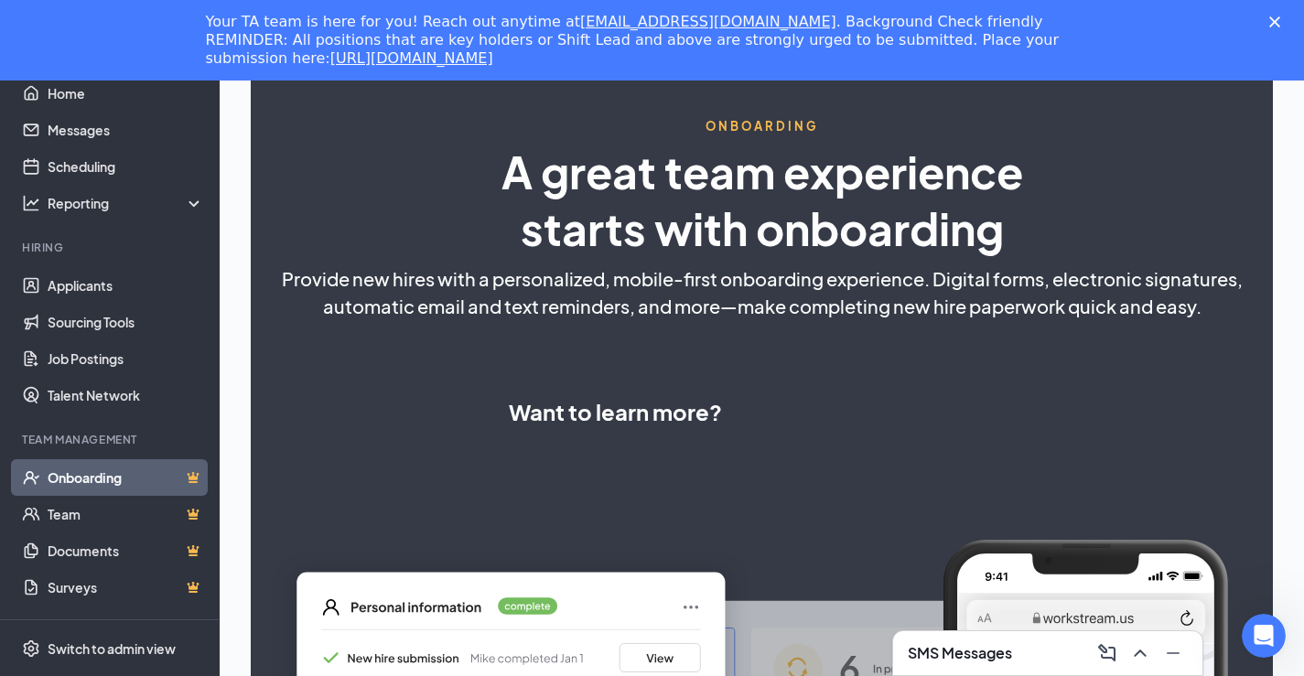
select select "US"
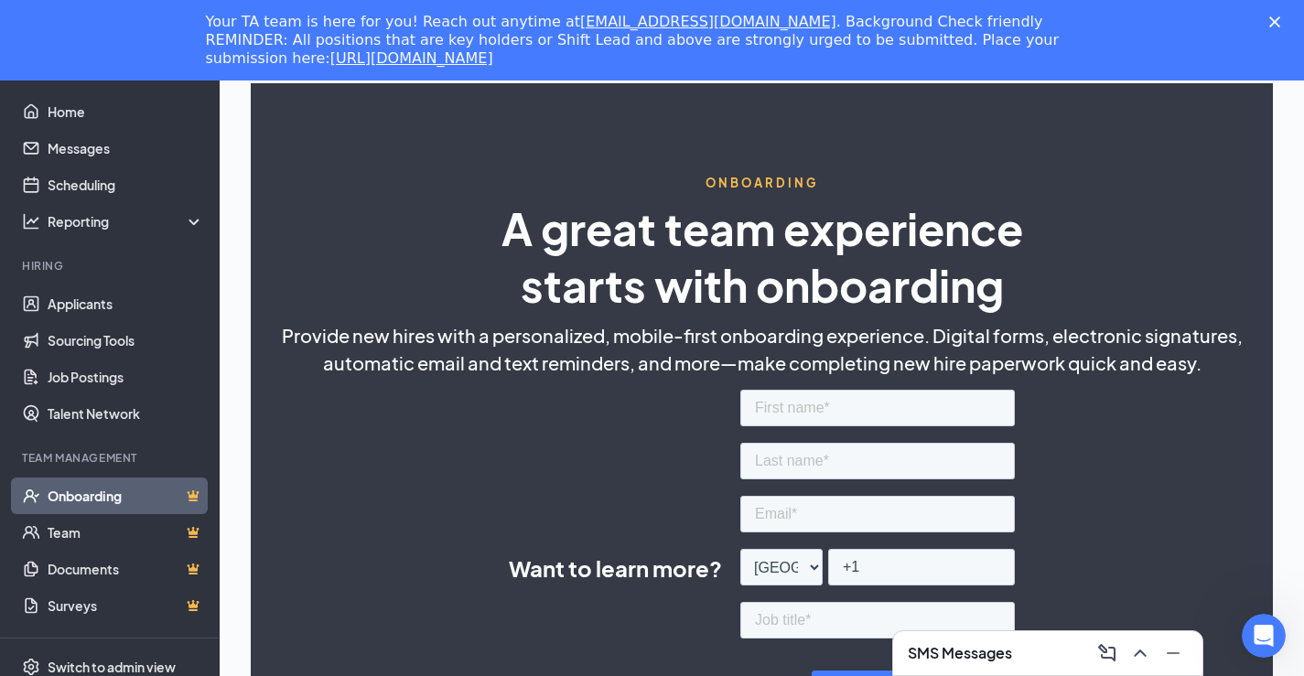
scroll to position [0, 0]
